Goal: Task Accomplishment & Management: Complete application form

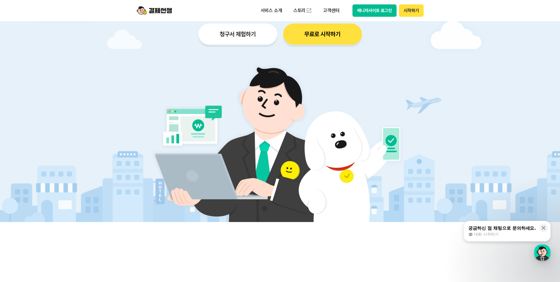
scroll to position [88, 0]
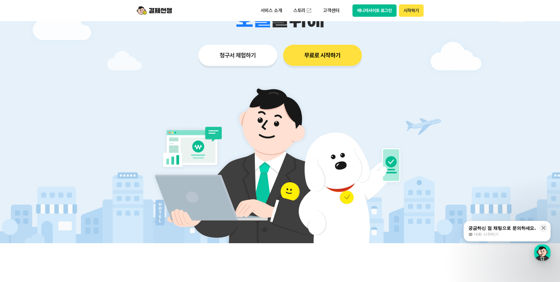
click at [323, 47] on button "무료로 시작하기" at bounding box center [322, 55] width 79 height 21
click at [245, 57] on button "청구서 체험하기" at bounding box center [238, 55] width 79 height 21
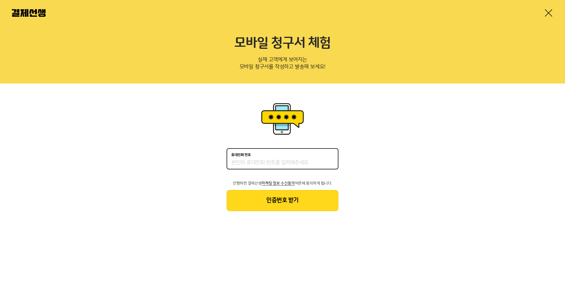
click at [279, 160] on input "휴대전화 번호" at bounding box center [282, 162] width 102 height 7
type input "01025721054"
click at [281, 199] on button "인증번호 받기" at bounding box center [283, 200] width 112 height 21
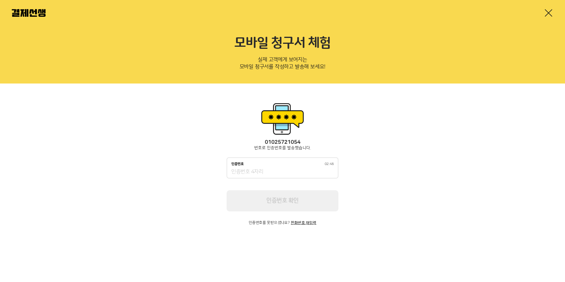
drag, startPoint x: 293, startPoint y: 167, endPoint x: 290, endPoint y: 168, distance: 3.2
click at [291, 168] on div "인증번호 02:48" at bounding box center [283, 167] width 112 height 21
click at [287, 171] on input "인증번호 02:48" at bounding box center [282, 172] width 102 height 7
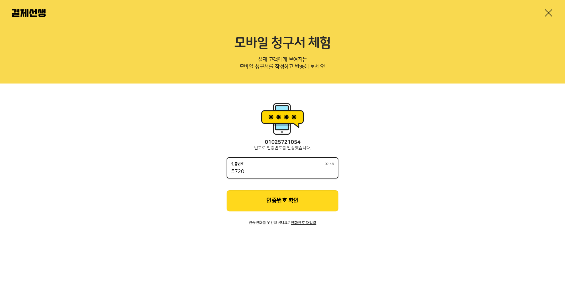
type input "5720"
click at [295, 206] on button "인증번호 확인" at bounding box center [283, 200] width 112 height 21
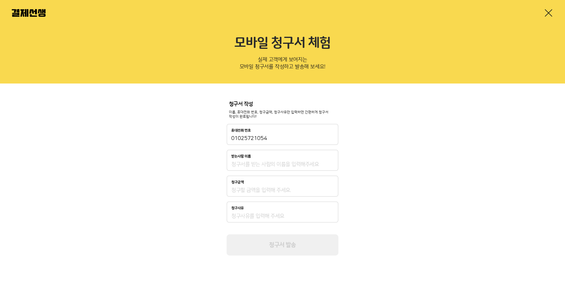
click at [269, 164] on input "받는사람 이름" at bounding box center [282, 164] width 102 height 7
type input "R"
type input "김은경"
click at [282, 192] on input "청구금액" at bounding box center [282, 190] width 102 height 7
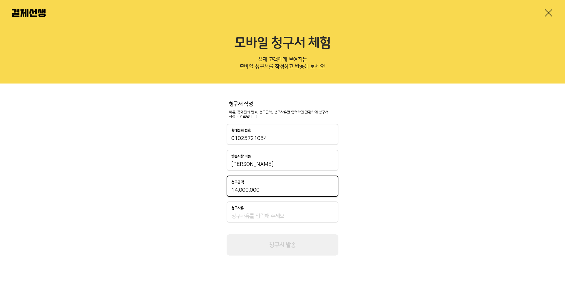
type input "14,000,000"
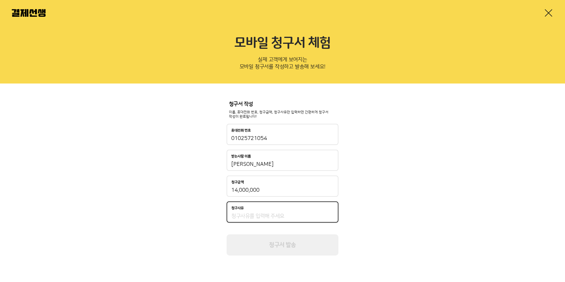
click at [275, 213] on input "청구사유" at bounding box center [282, 216] width 102 height 7
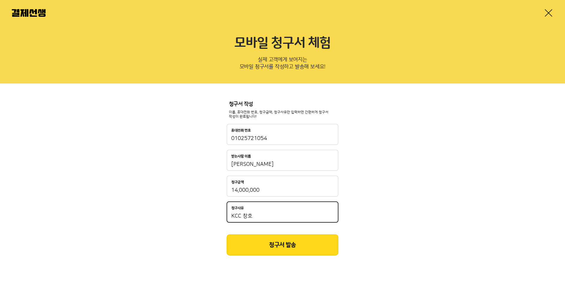
type input "KCC 창호"
click at [292, 253] on button "청구서 발송" at bounding box center [283, 244] width 112 height 21
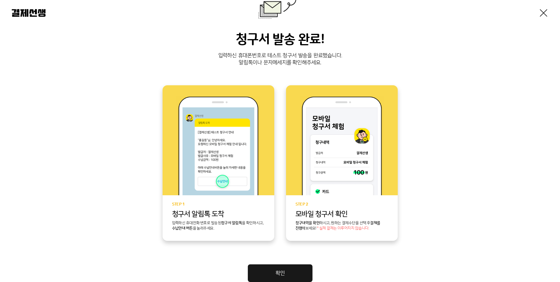
scroll to position [59, 0]
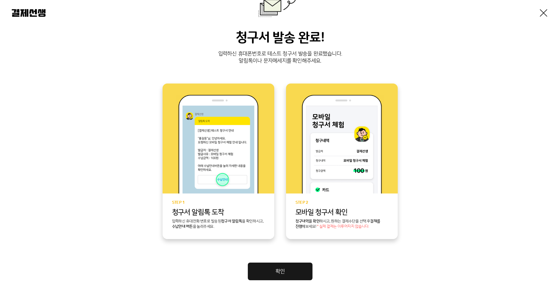
click at [272, 268] on link "확인" at bounding box center [280, 272] width 65 height 18
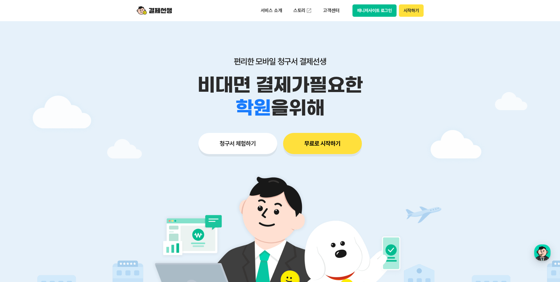
click at [243, 143] on button "청구서 체험하기" at bounding box center [238, 143] width 79 height 21
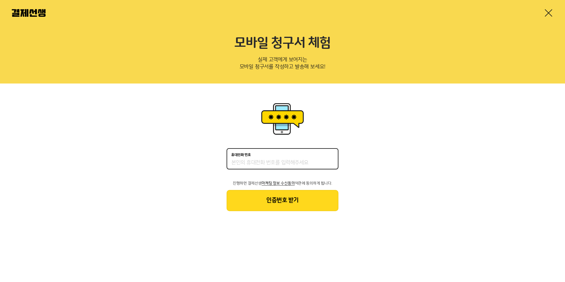
click at [250, 160] on input "휴대전화 번호" at bounding box center [282, 162] width 102 height 7
type input "01043223813"
click at [312, 201] on button "인증번호 받기" at bounding box center [283, 200] width 112 height 21
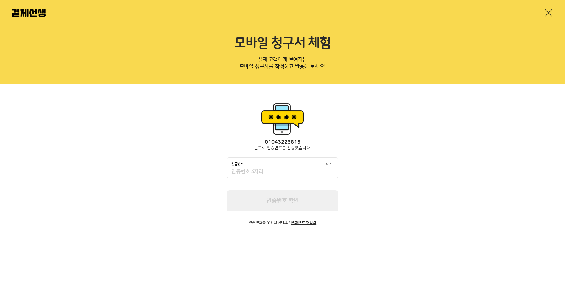
click at [275, 174] on input "인증번호 02:51" at bounding box center [282, 172] width 102 height 7
click at [262, 172] on input "인증번호 02:27" at bounding box center [282, 172] width 102 height 7
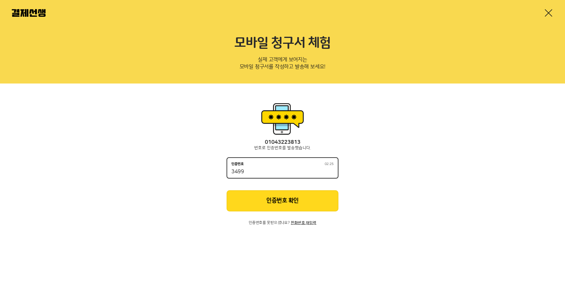
type input "3499"
click at [300, 200] on button "인증번호 확인" at bounding box center [283, 200] width 112 height 21
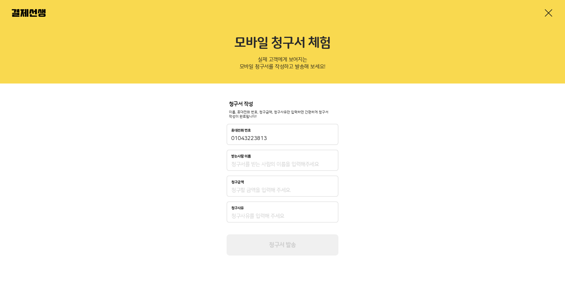
click at [269, 166] on input "받는사람 이름" at bounding box center [282, 164] width 102 height 7
type input "R"
type input "김지훈"
click at [261, 190] on input "청구금액" at bounding box center [282, 190] width 102 height 7
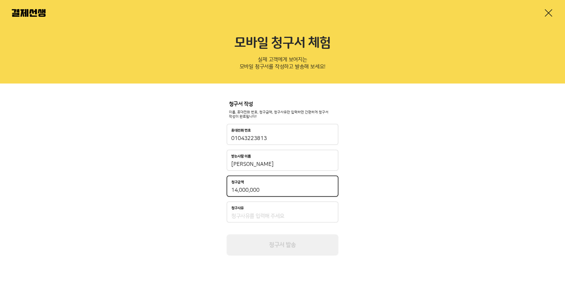
type input "14,000,000"
click at [256, 218] on div "청구사유" at bounding box center [283, 212] width 112 height 21
click at [349, 224] on div "청구서 작성 이름, 휴대전화 번호, 청구금액, 청구사유만 입력하면 간편하게 청구서 작성이 완료됩니다! 휴대전화 번호 01043223813 받는…" at bounding box center [282, 179] width 565 height 190
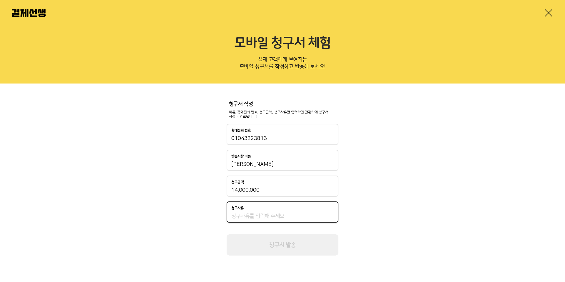
click at [289, 217] on input "청구사유" at bounding box center [282, 216] width 102 height 7
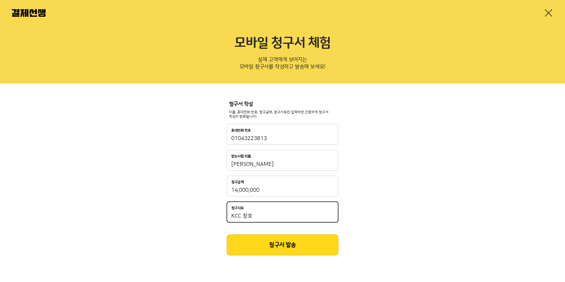
click at [273, 218] on input "KCC 창호" at bounding box center [282, 216] width 102 height 7
type input "KCC 창호 인테리어"
click at [315, 248] on button "청구서 발송" at bounding box center [283, 244] width 112 height 21
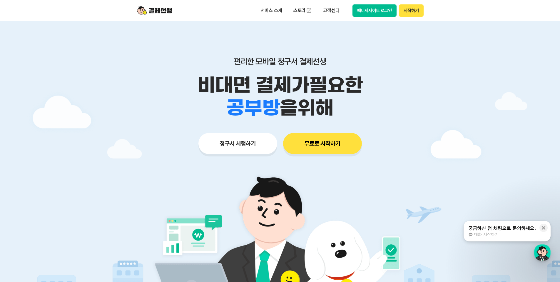
click at [388, 12] on button "매니저사이트 로그인" at bounding box center [375, 10] width 44 height 12
